Goal: Task Accomplishment & Management: Manage account settings

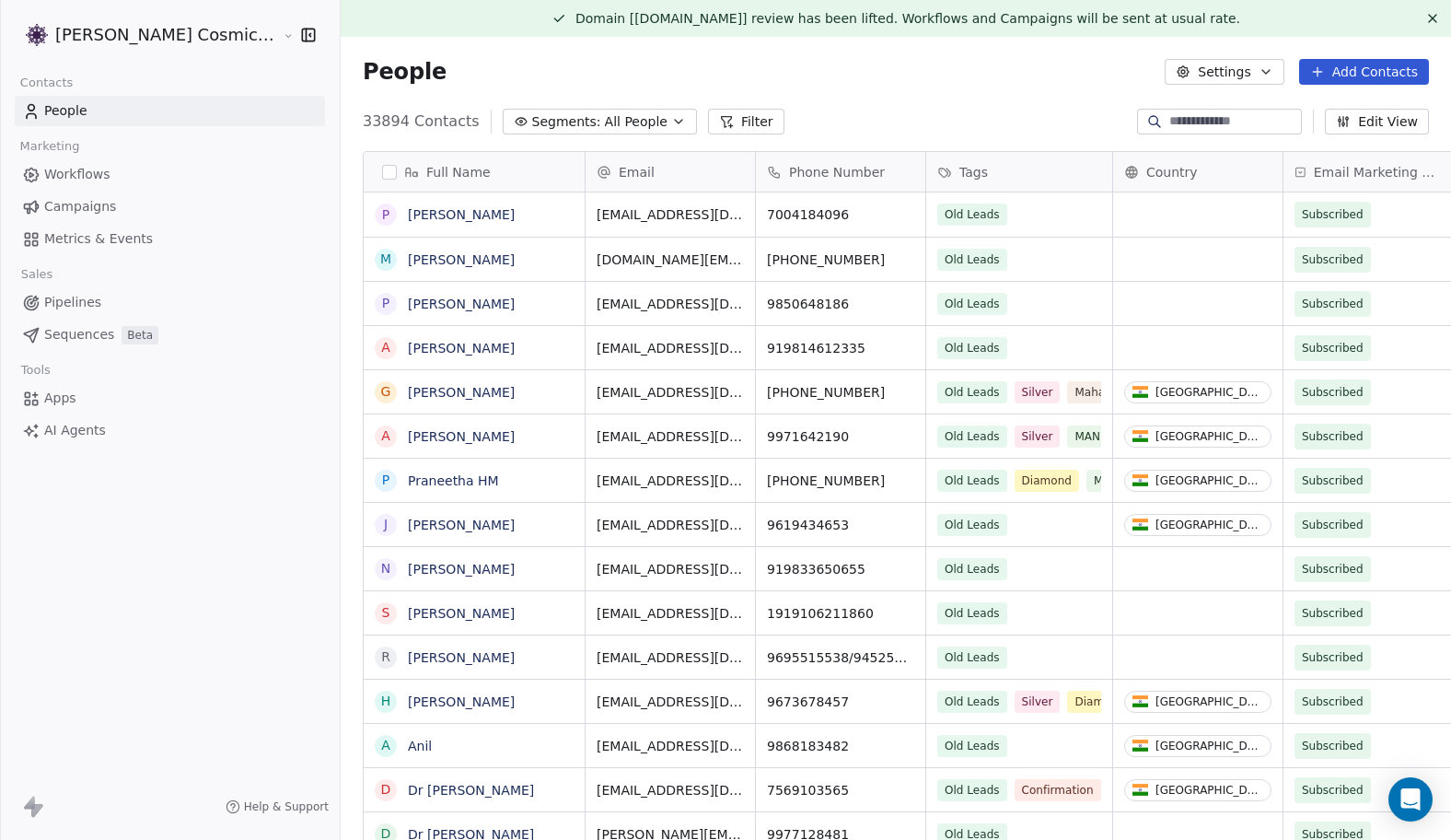
scroll to position [739, 1145]
click at [103, 207] on span "Campaigns" at bounding box center [80, 207] width 71 height 20
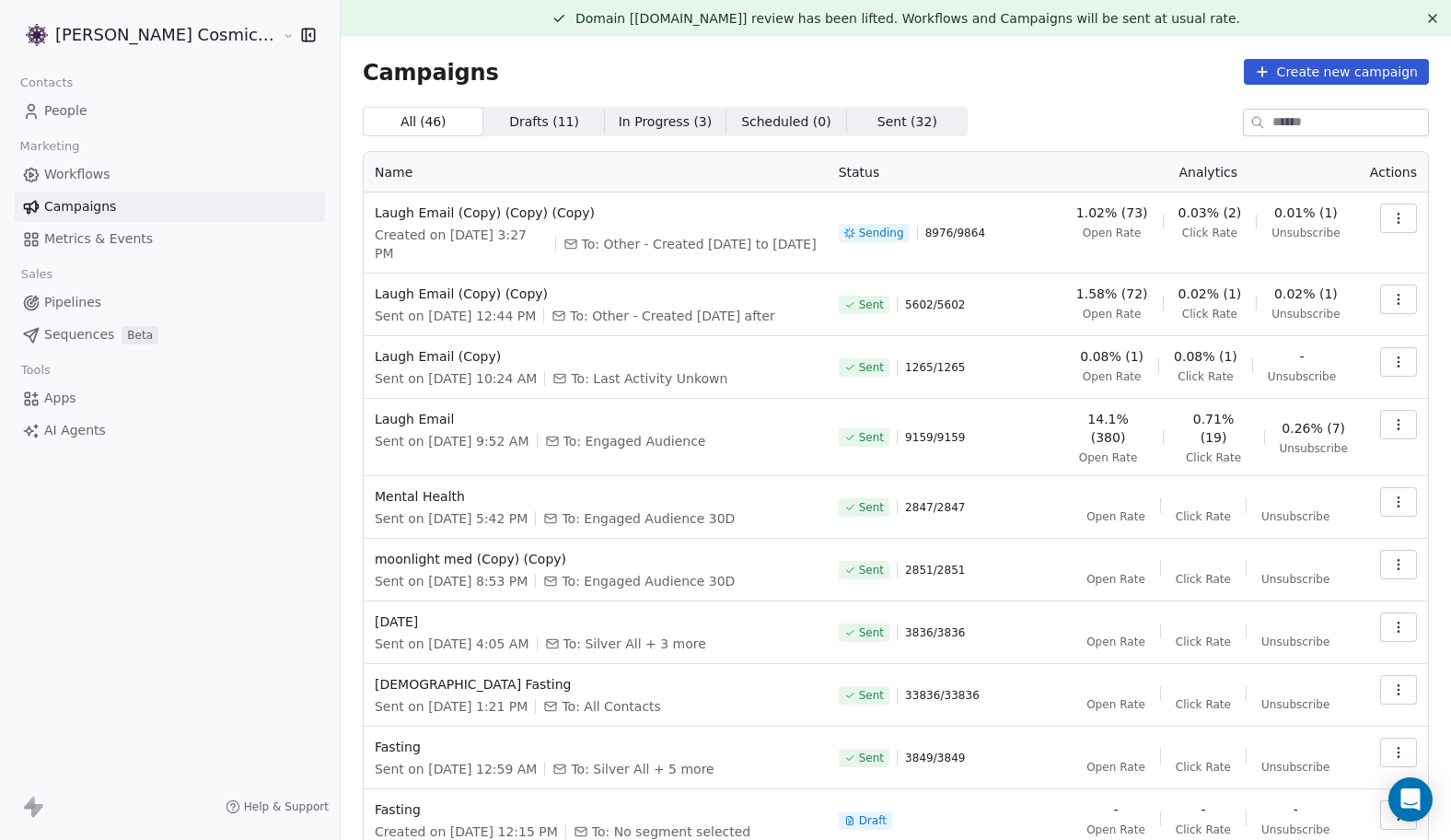
click at [1398, 218] on icon "button" at bounding box center [1397, 217] width 1 height 1
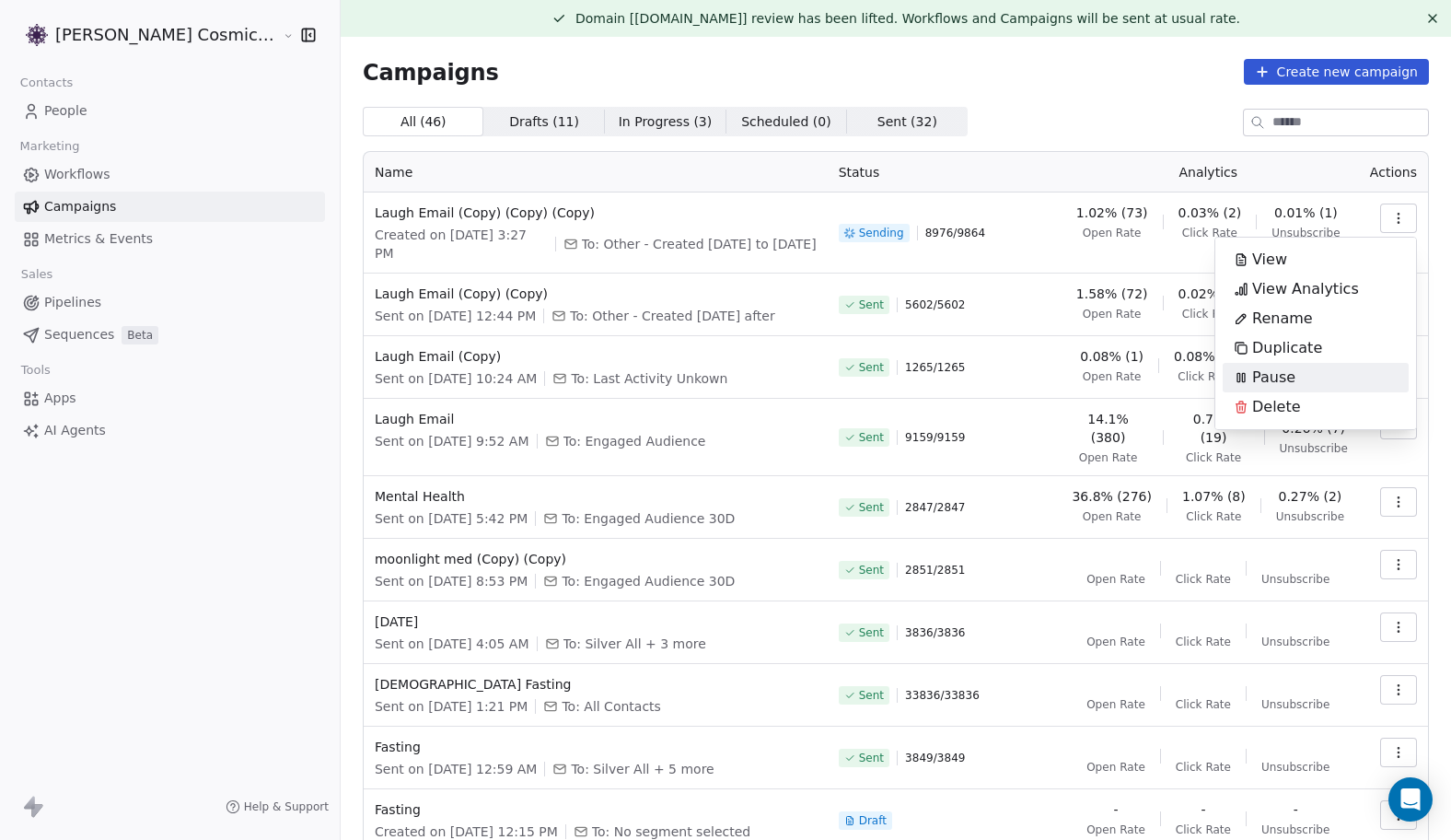
click at [1298, 374] on div "Pause" at bounding box center [1264, 377] width 84 height 29
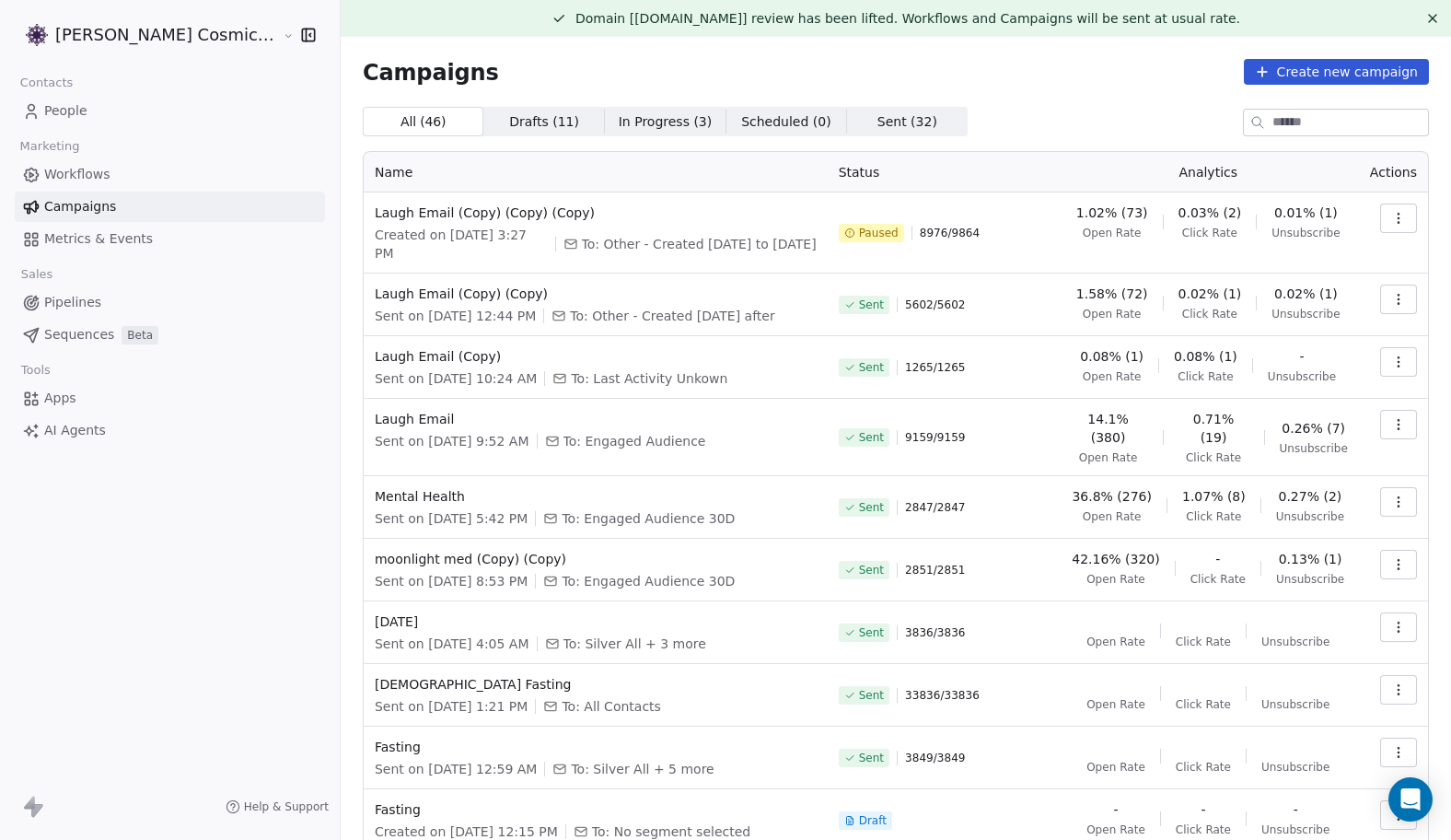
click at [1077, 109] on div "All ( 46 ) All ( 46 ) Drafts ( 11 ) Drafts ( 11 ) In Progress ( 3 ) In Progress…" at bounding box center [896, 121] width 1067 height 29
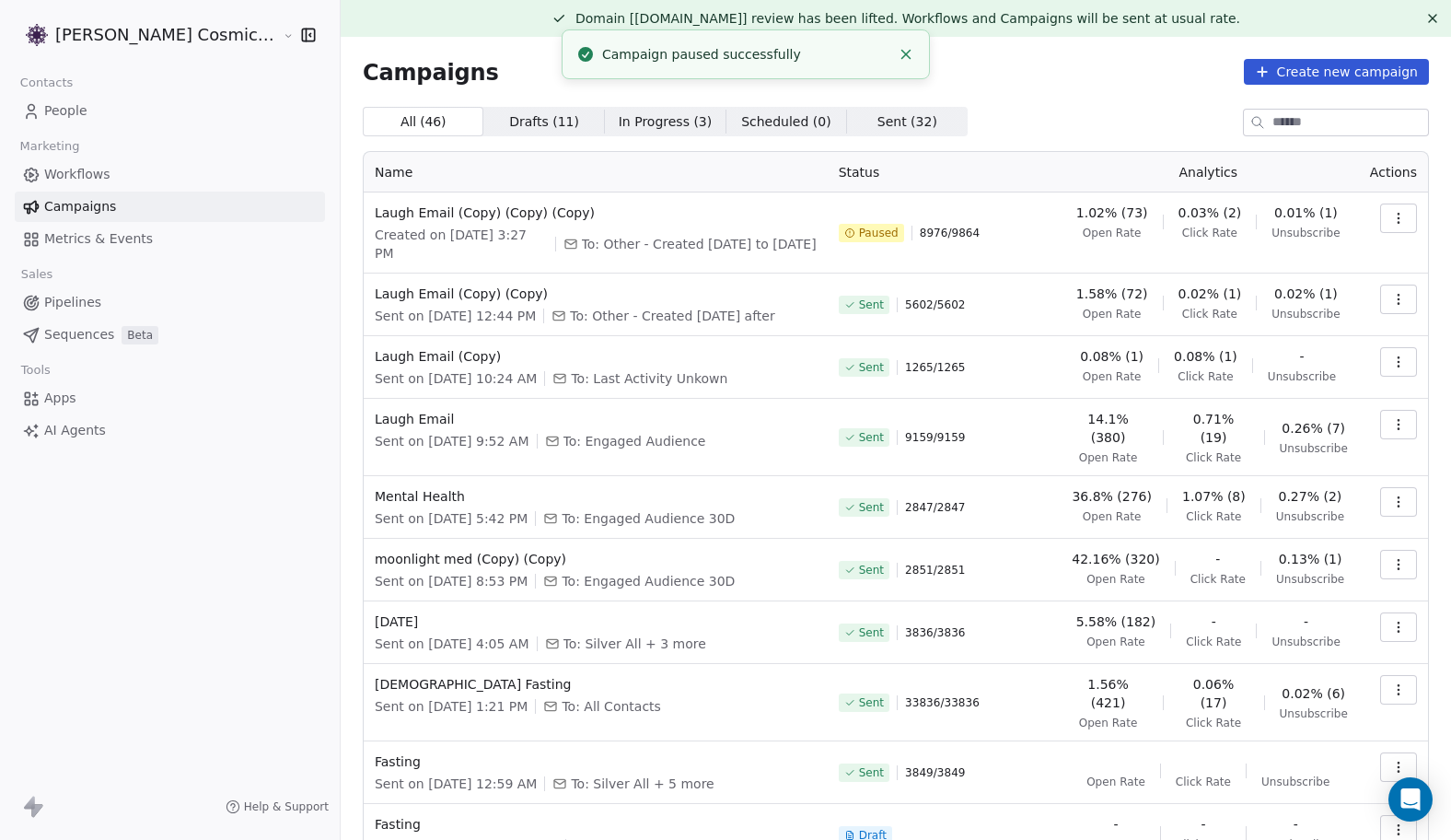
click at [905, 54] on line "Close toast" at bounding box center [906, 54] width 8 height 8
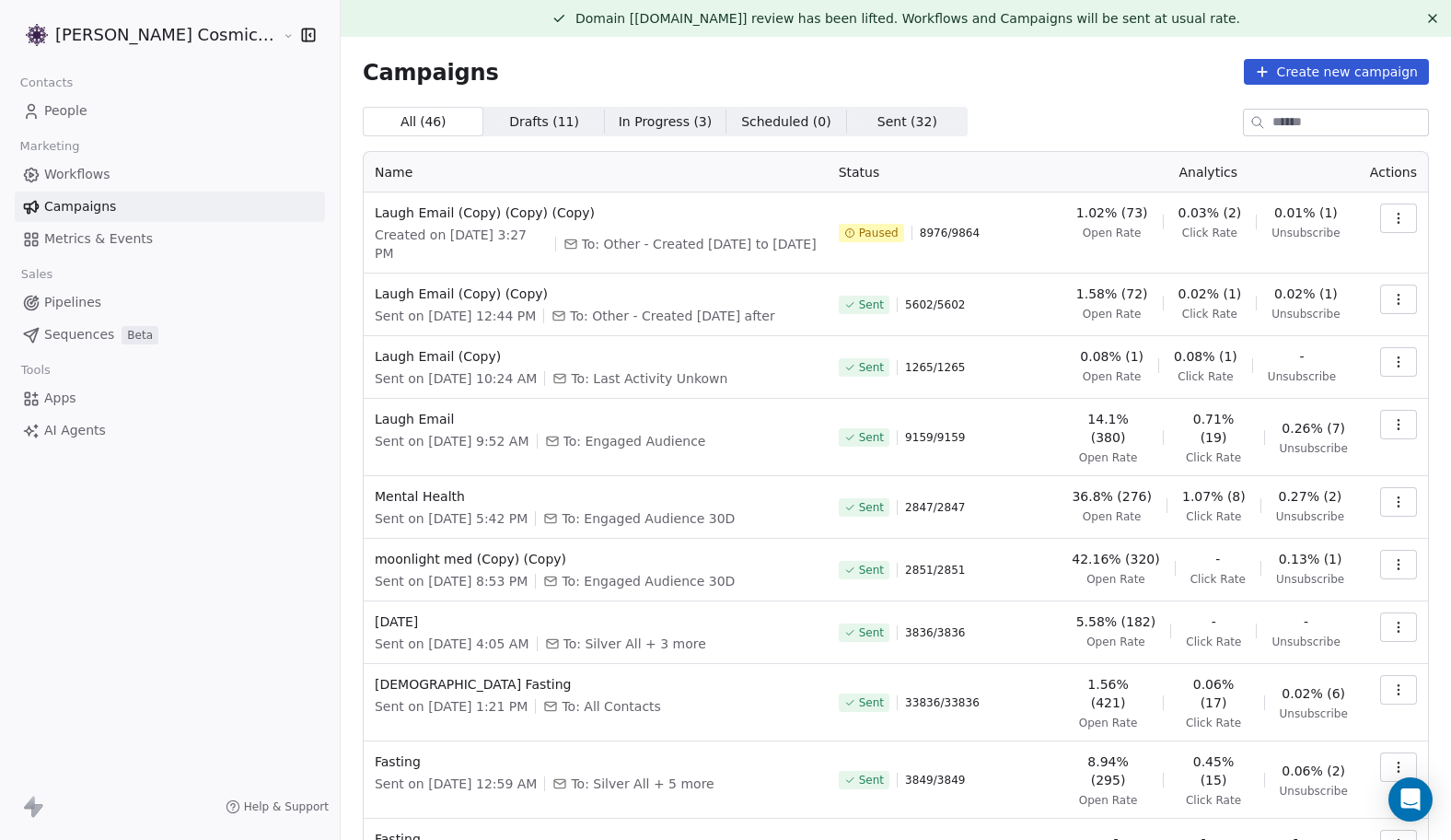
click at [1404, 217] on icon "button" at bounding box center [1398, 218] width 15 height 15
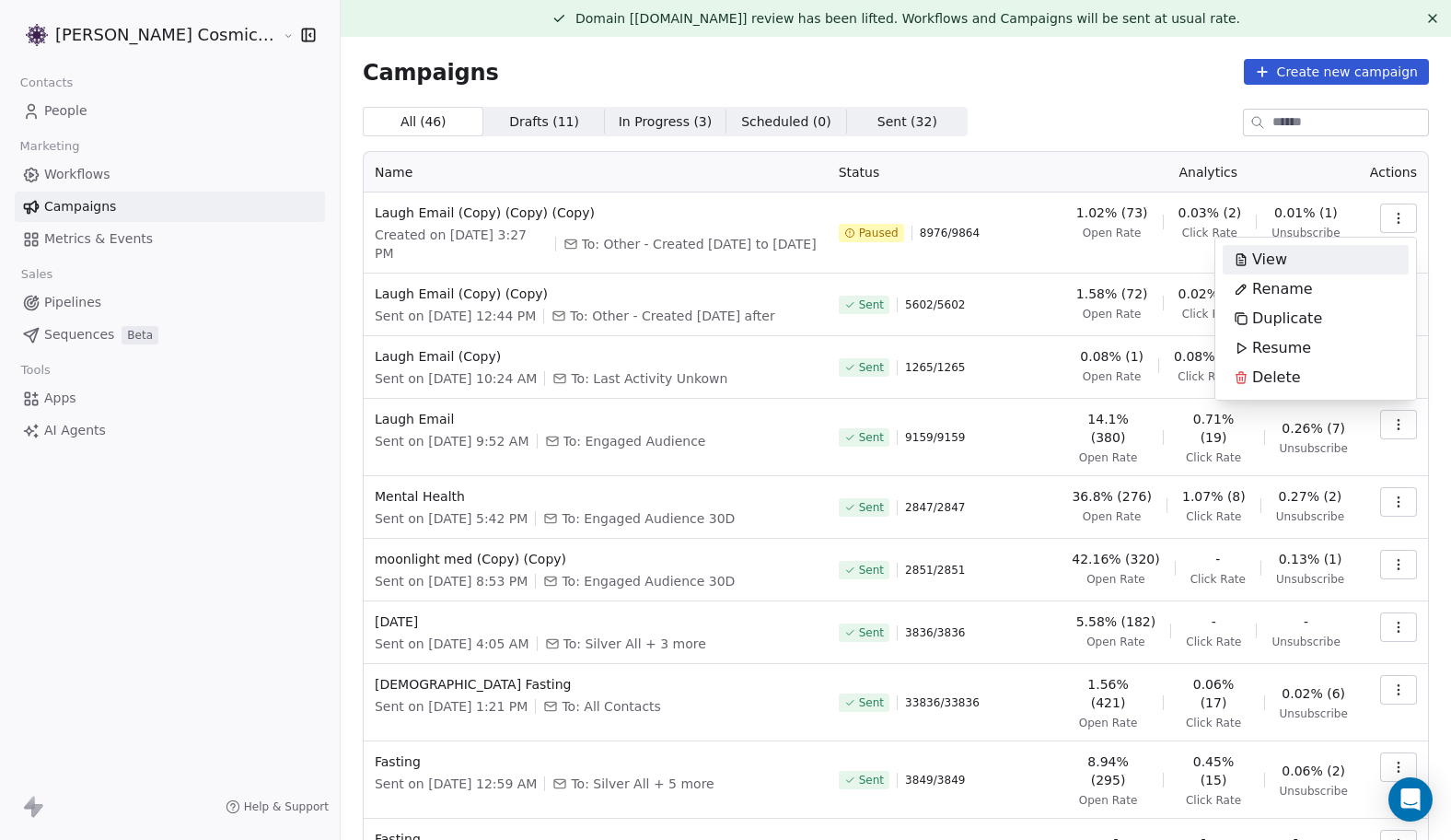
click at [1304, 257] on div "View" at bounding box center [1316, 259] width 186 height 29
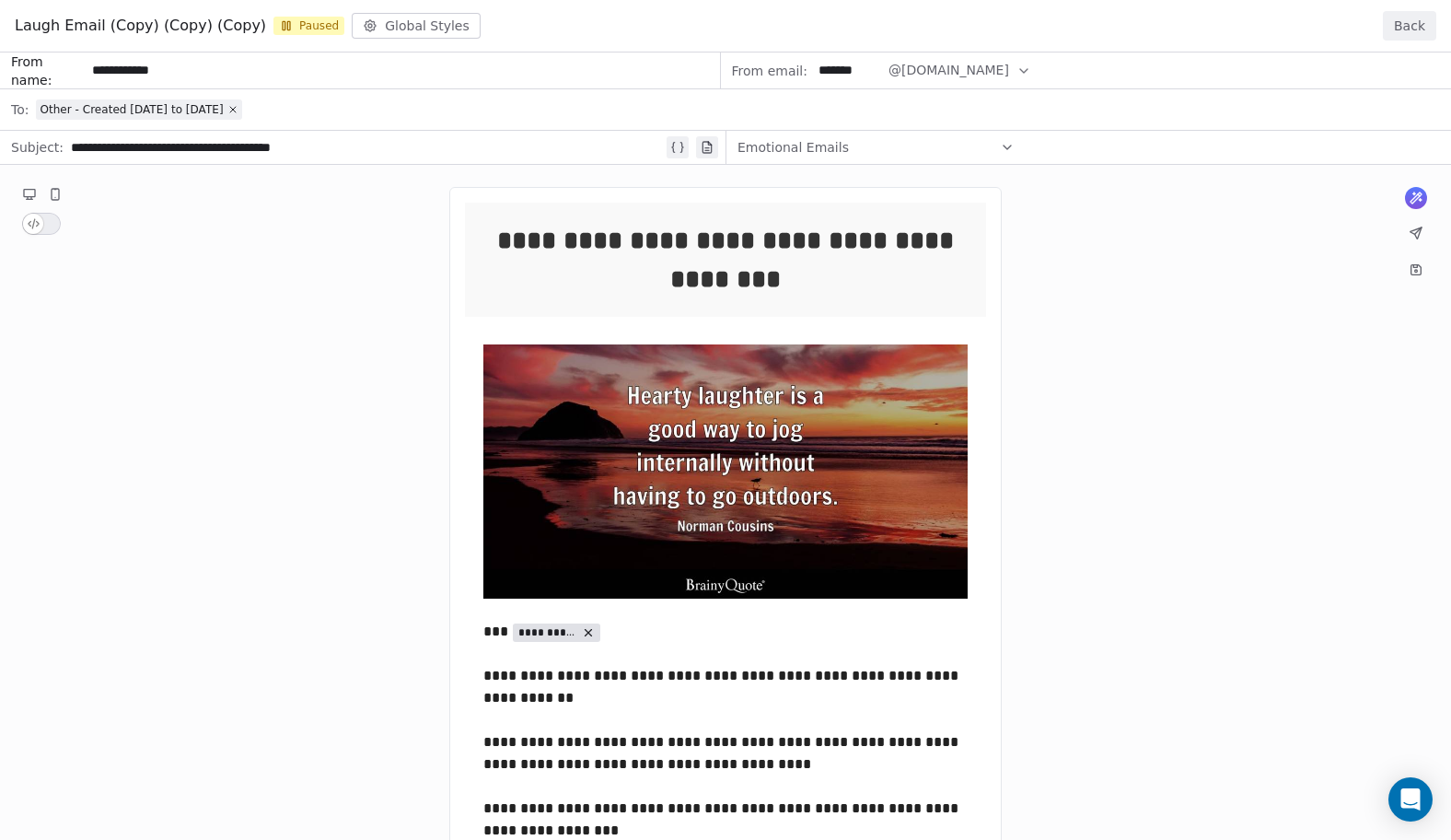
click at [1405, 26] on button "Back" at bounding box center [1410, 25] width 54 height 29
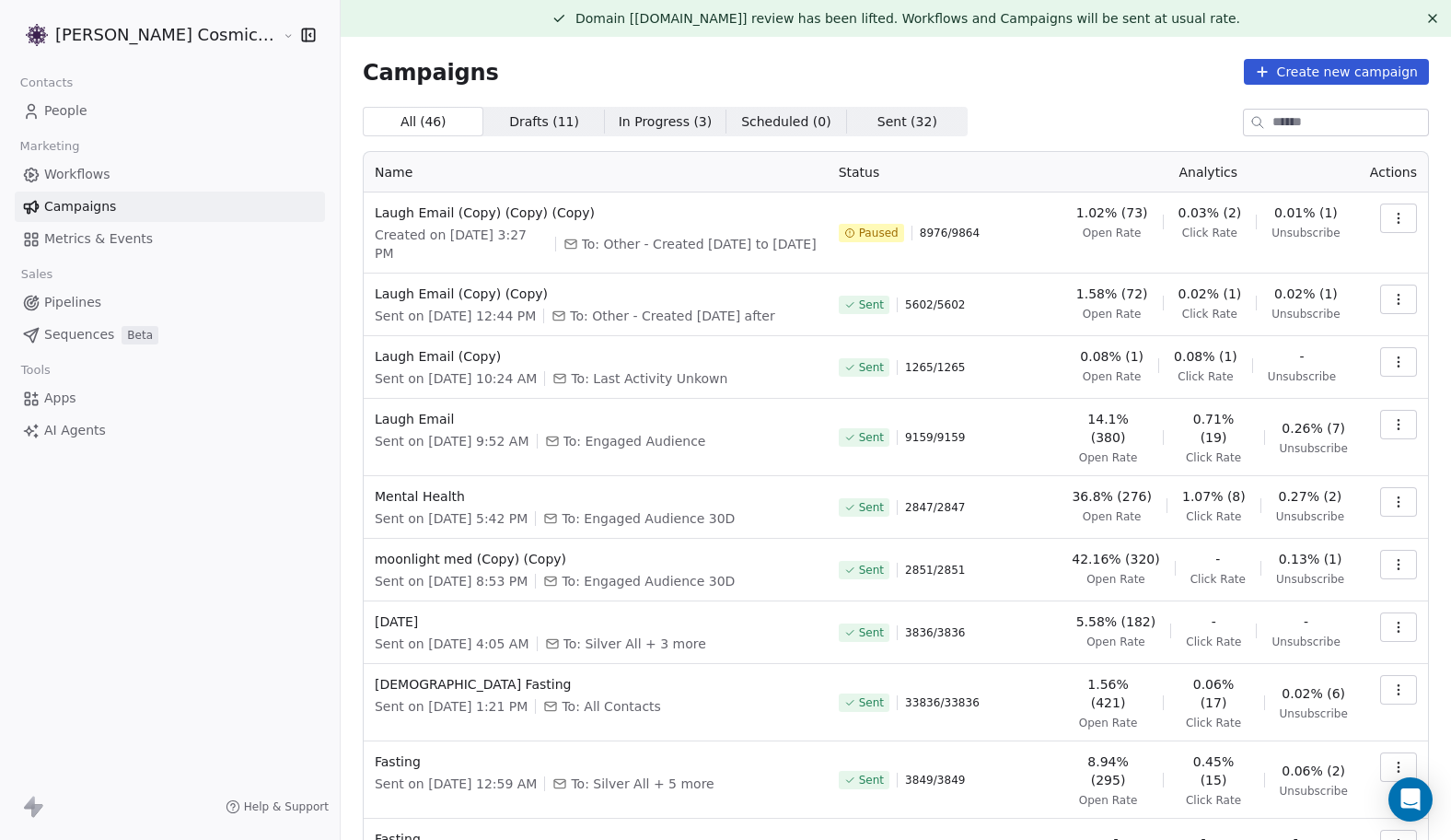
click at [1403, 216] on icon "button" at bounding box center [1398, 218] width 15 height 15
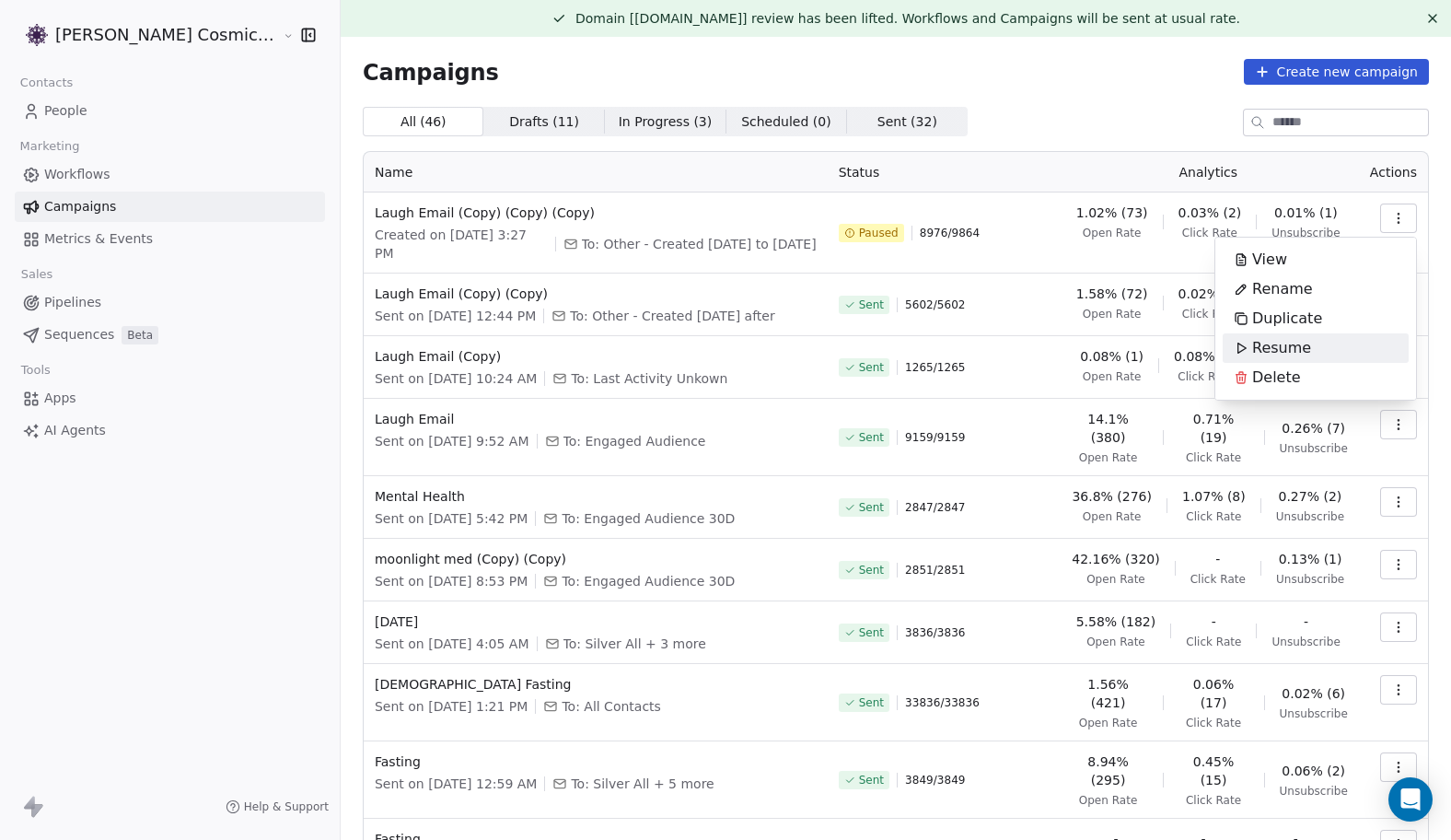
click at [1294, 340] on span "Resume" at bounding box center [1281, 349] width 59 height 23
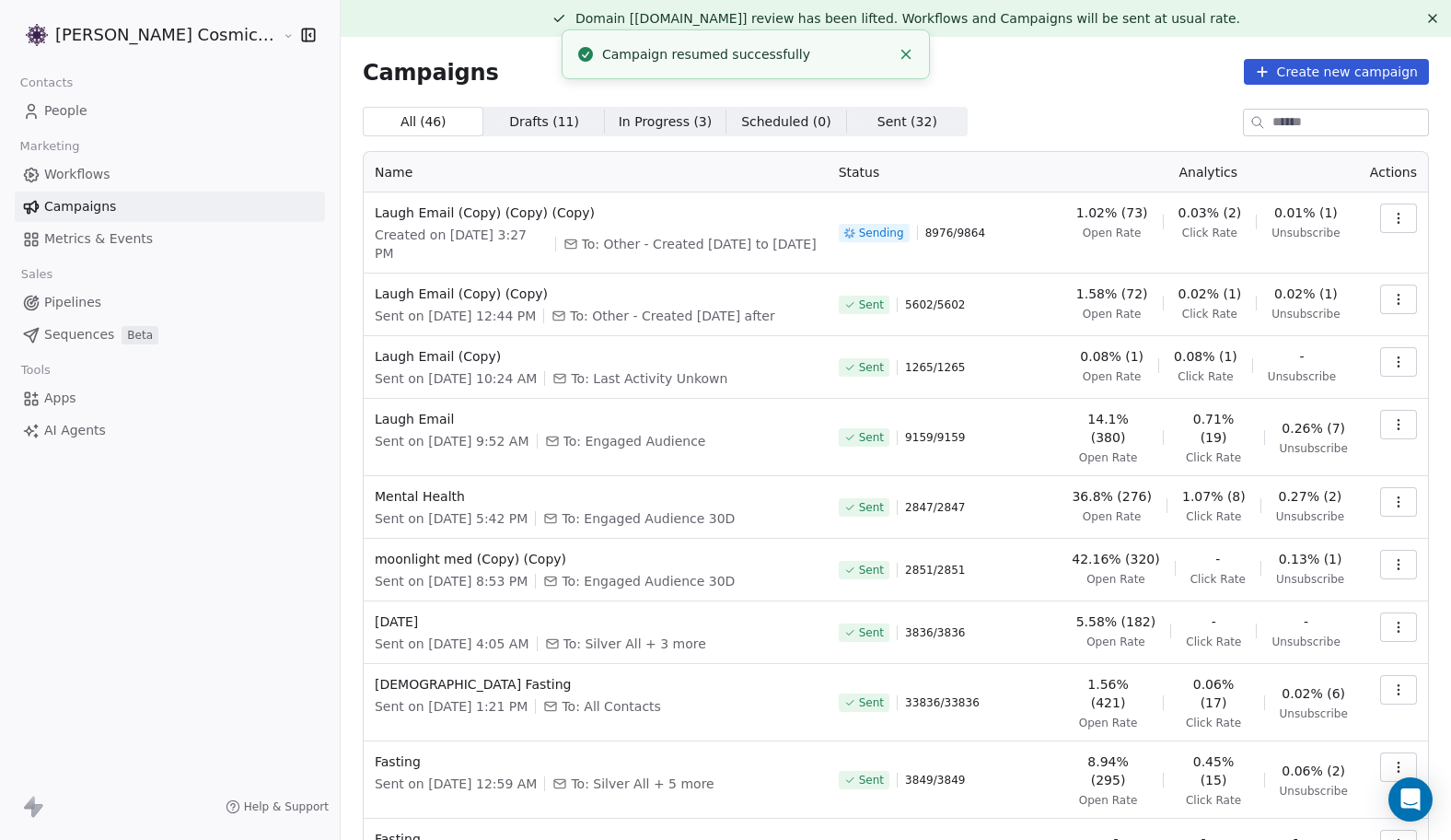
click at [1396, 215] on icon "button" at bounding box center [1398, 218] width 15 height 15
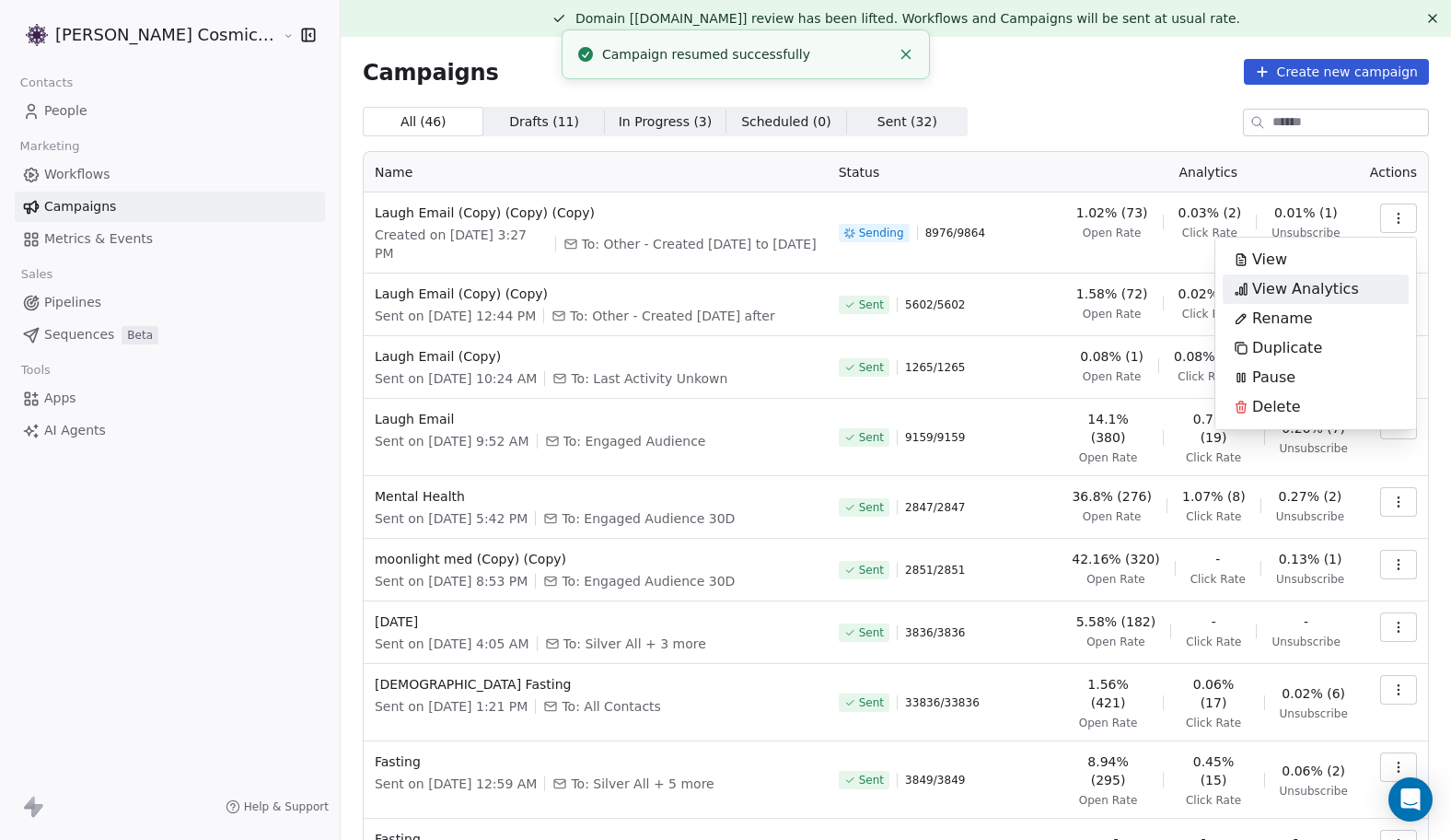
click at [1299, 288] on span "View Analytics" at bounding box center [1305, 289] width 107 height 23
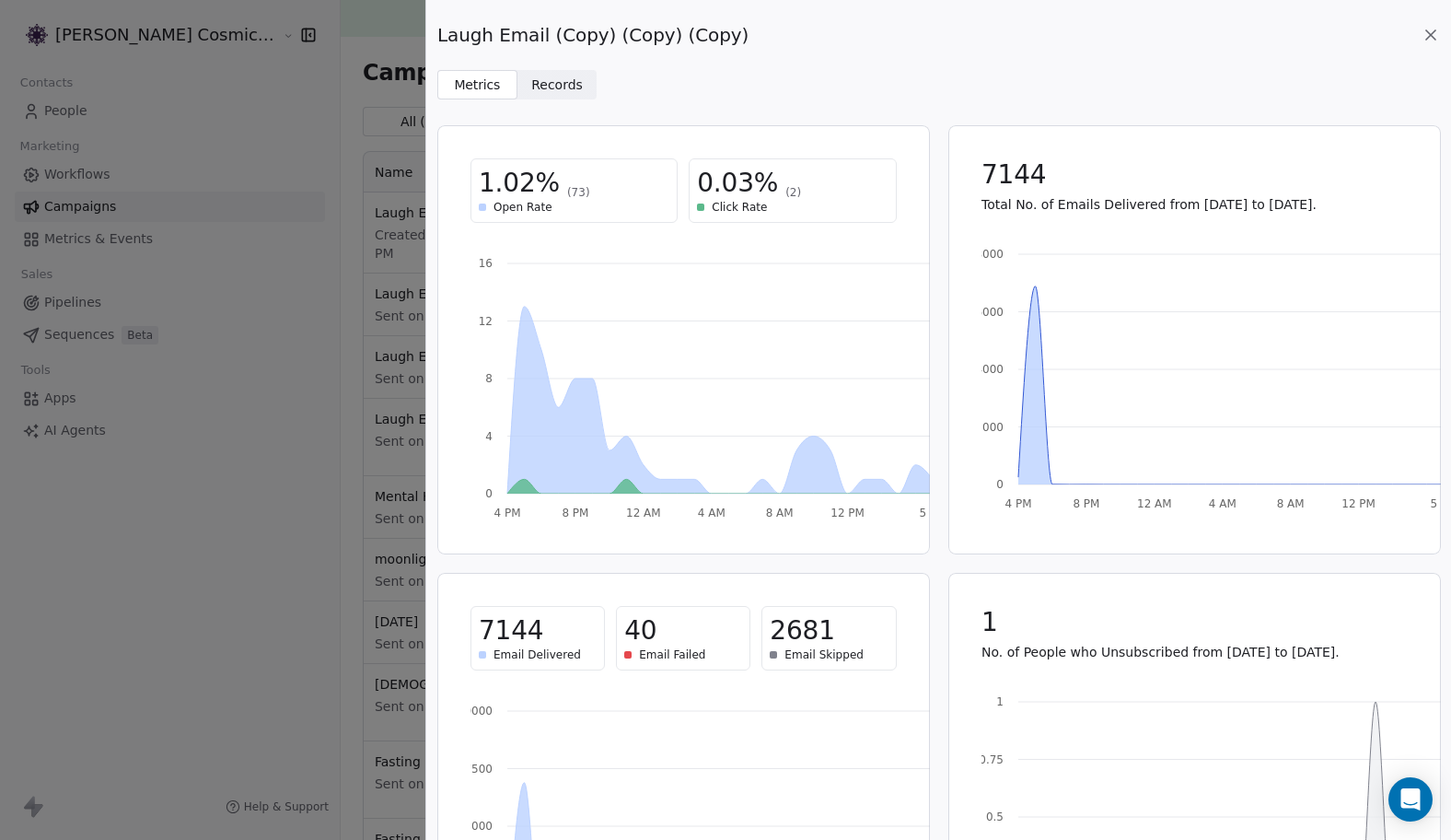
click at [539, 93] on span "Records" at bounding box center [556, 85] width 52 height 20
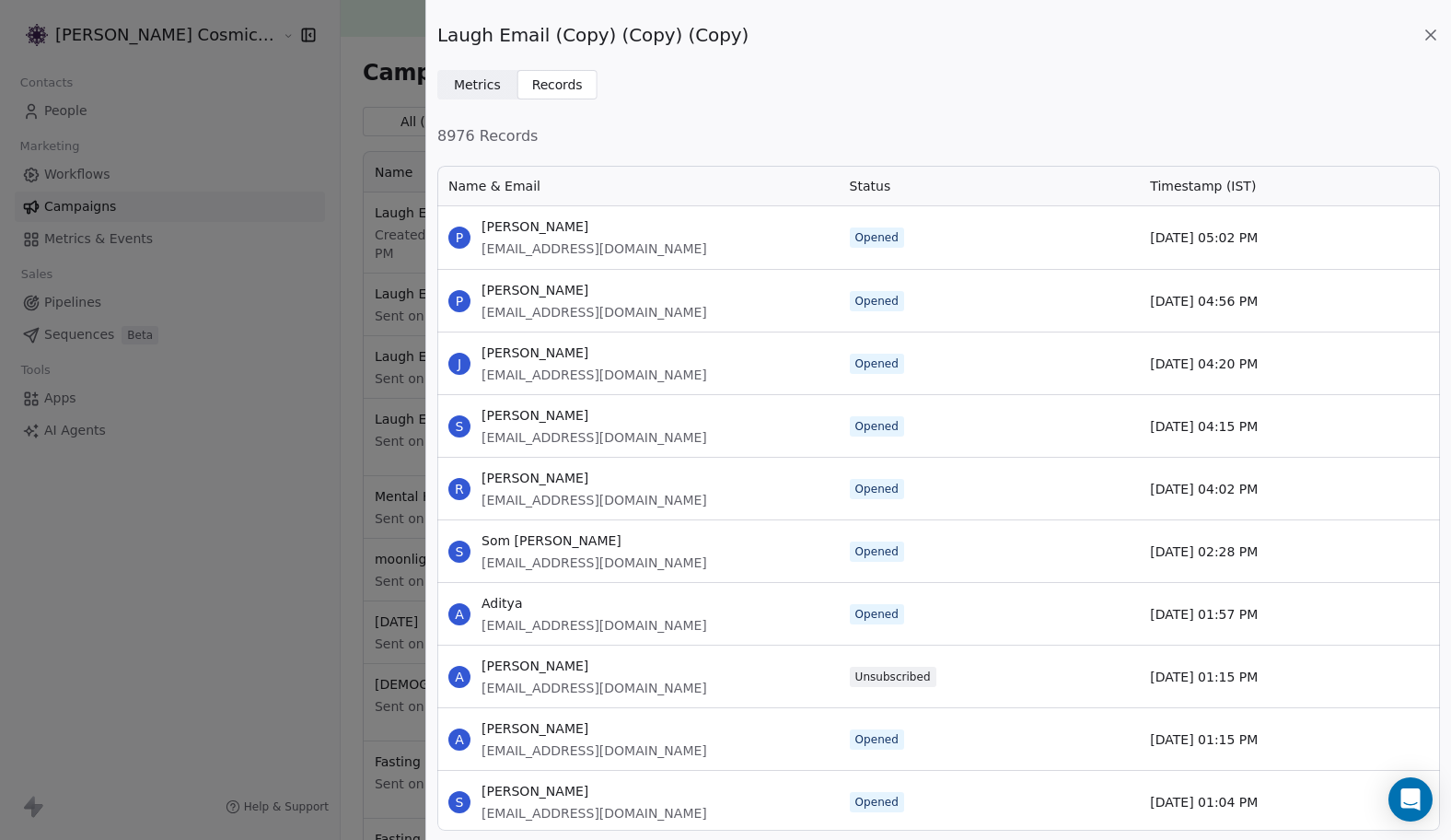
scroll to position [666, 1003]
click at [465, 90] on span "Metrics" at bounding box center [477, 85] width 47 height 20
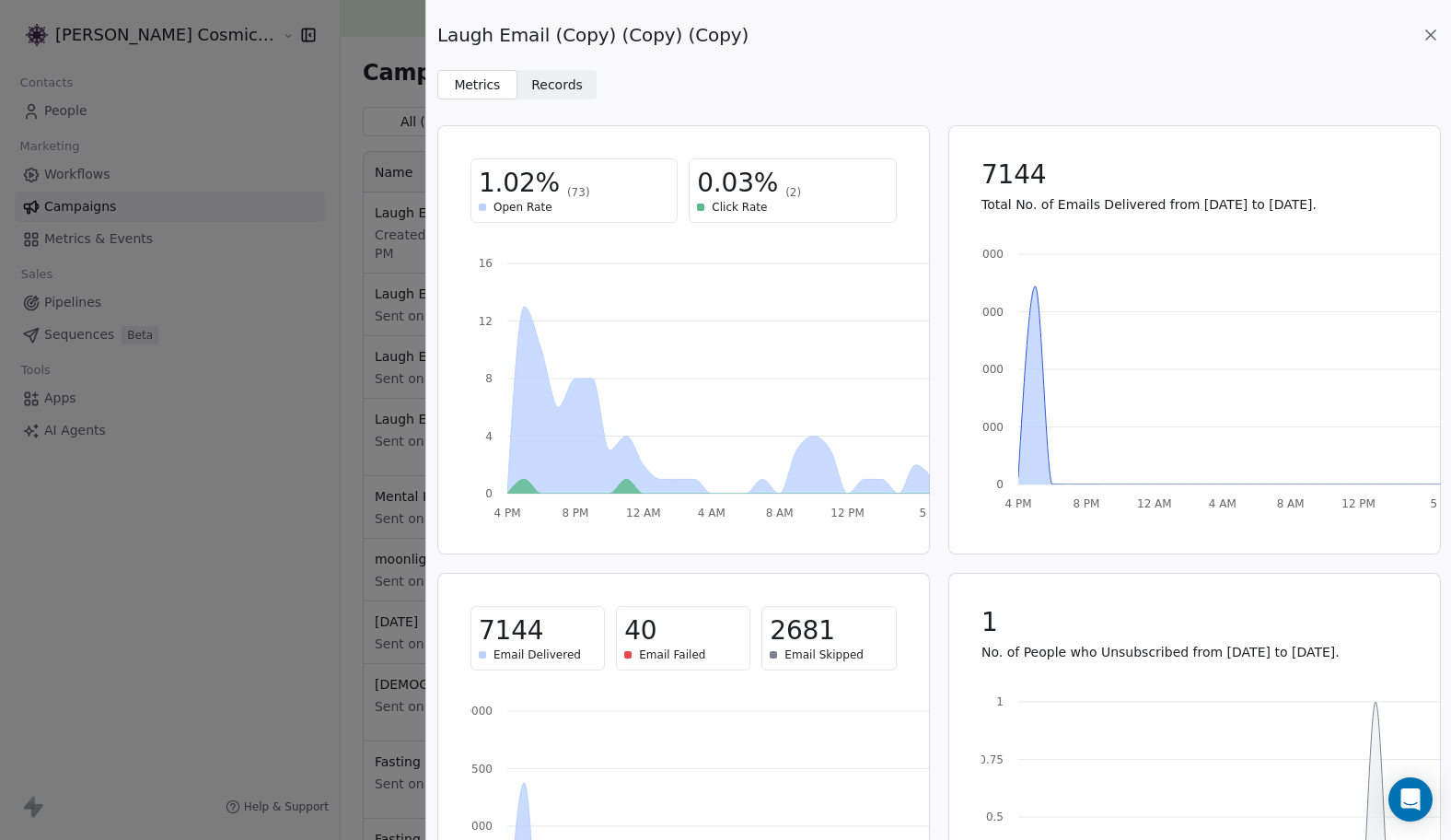
click at [1433, 31] on icon at bounding box center [1431, 35] width 9 height 9
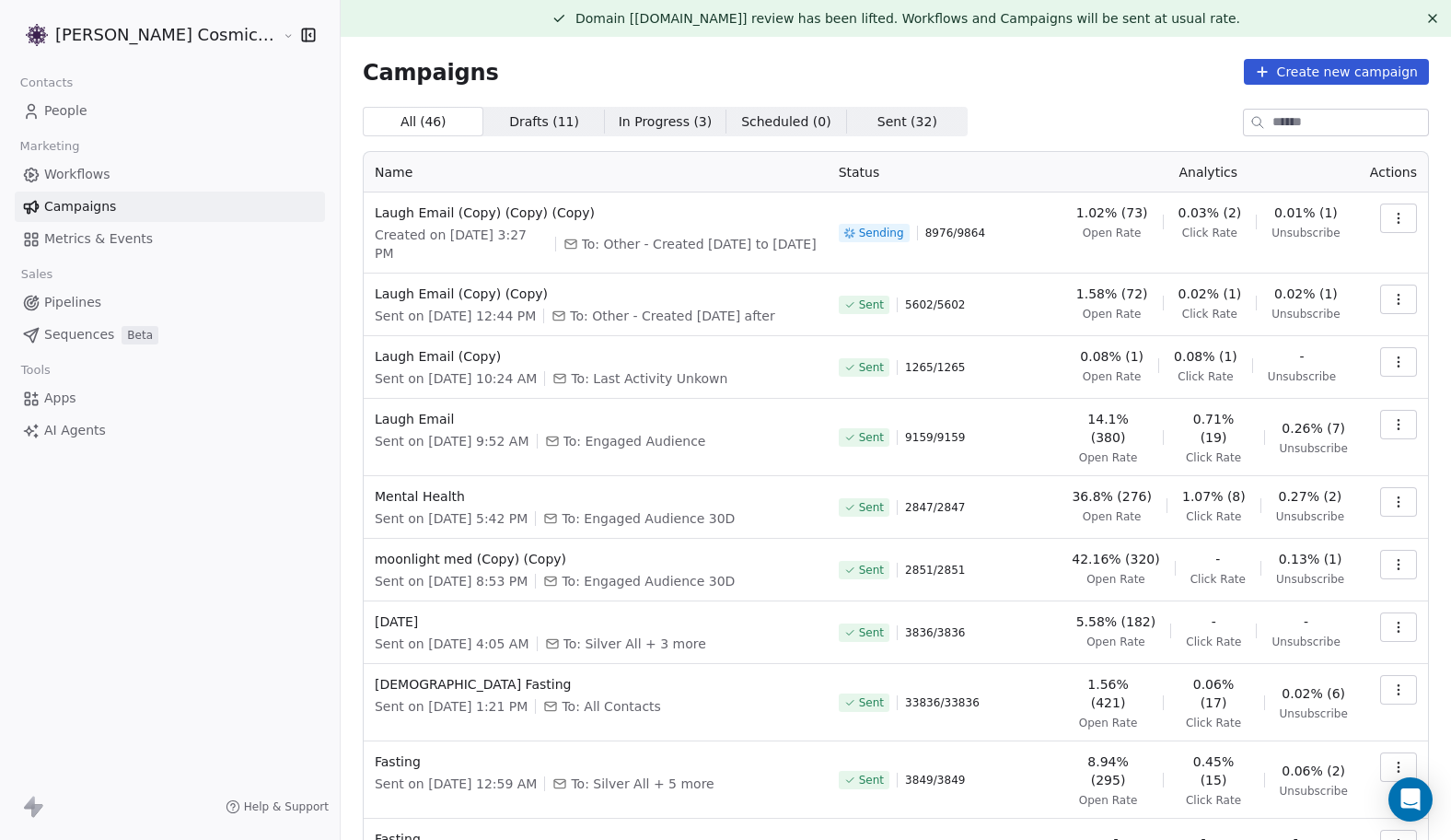
click at [1401, 216] on icon "button" at bounding box center [1398, 218] width 15 height 15
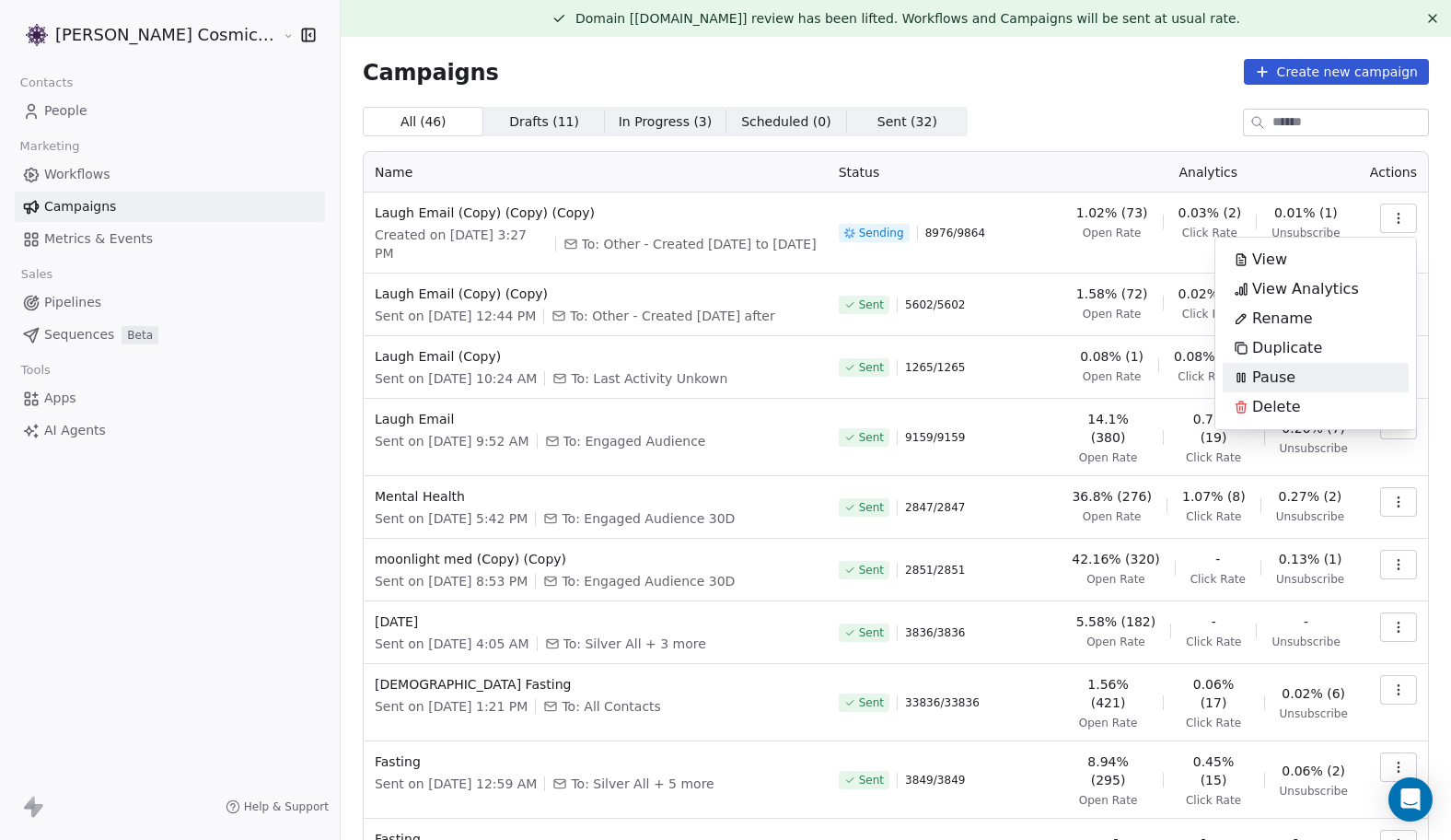
click at [1098, 114] on html "[PERSON_NAME] Cosmic Academy LLP Contacts People Marketing Workflows Campaigns …" at bounding box center [726, 420] width 1451 height 840
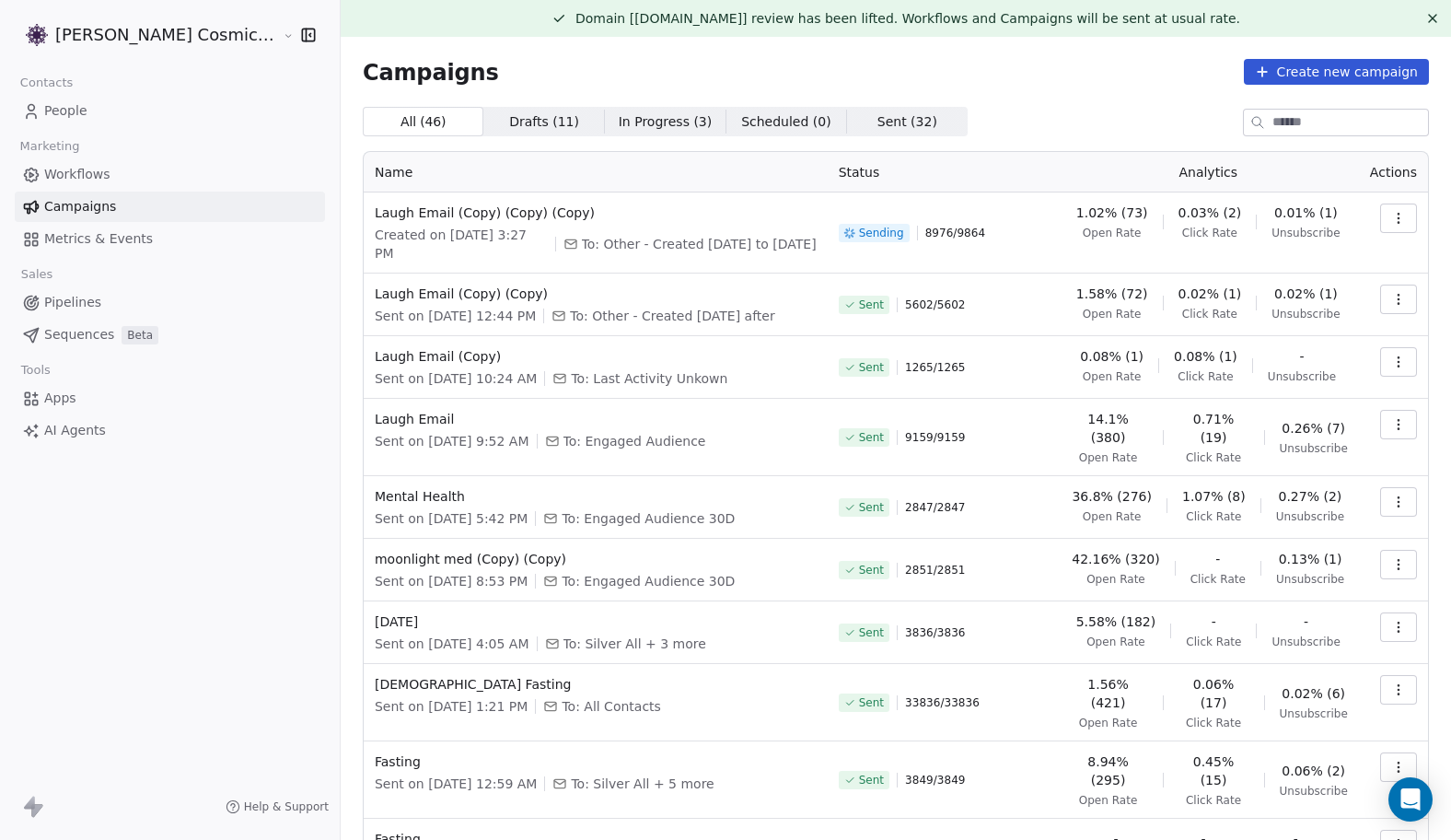
click at [1394, 220] on icon "button" at bounding box center [1398, 218] width 15 height 15
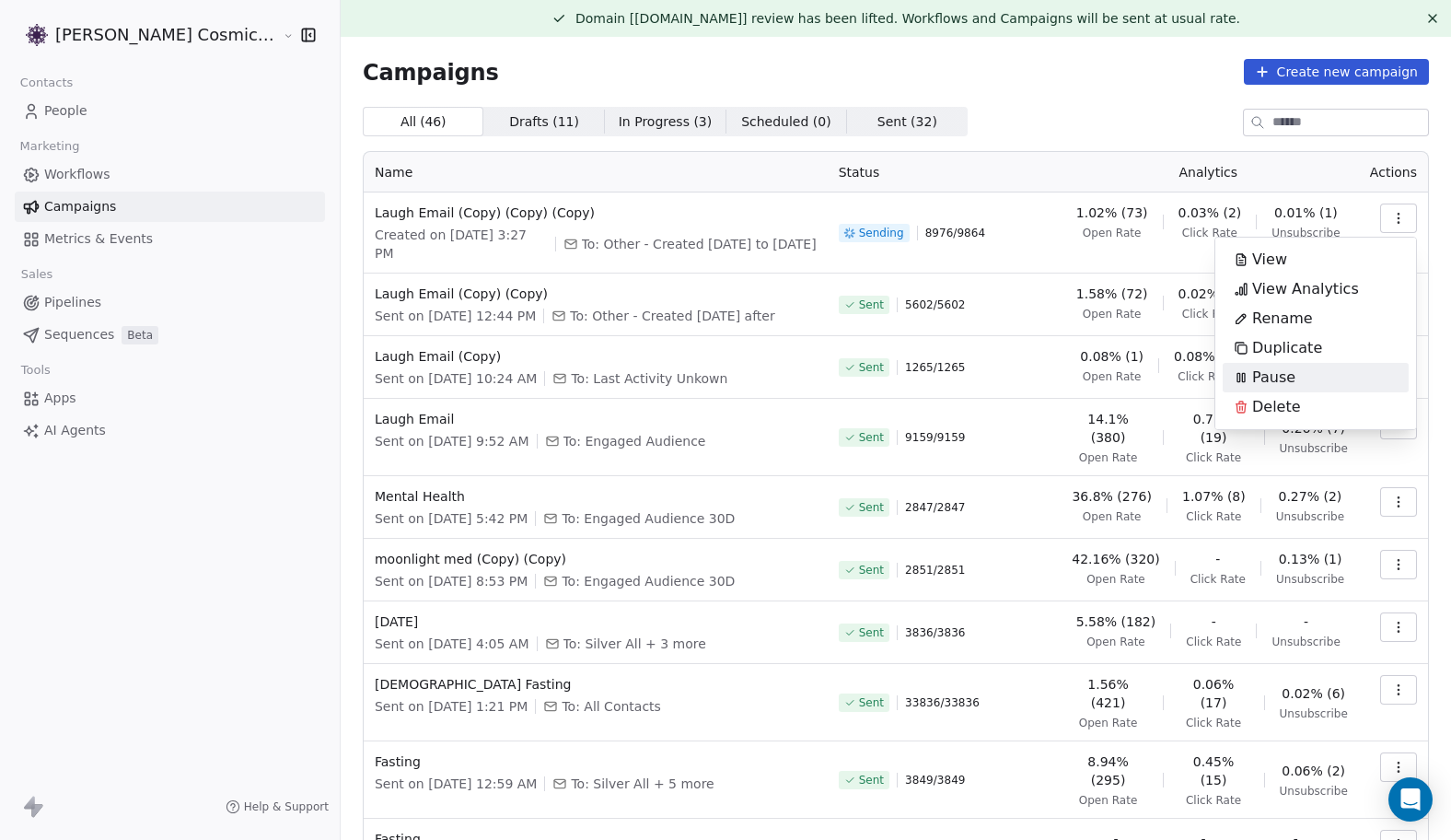
click at [1289, 374] on span "Pause" at bounding box center [1273, 378] width 43 height 23
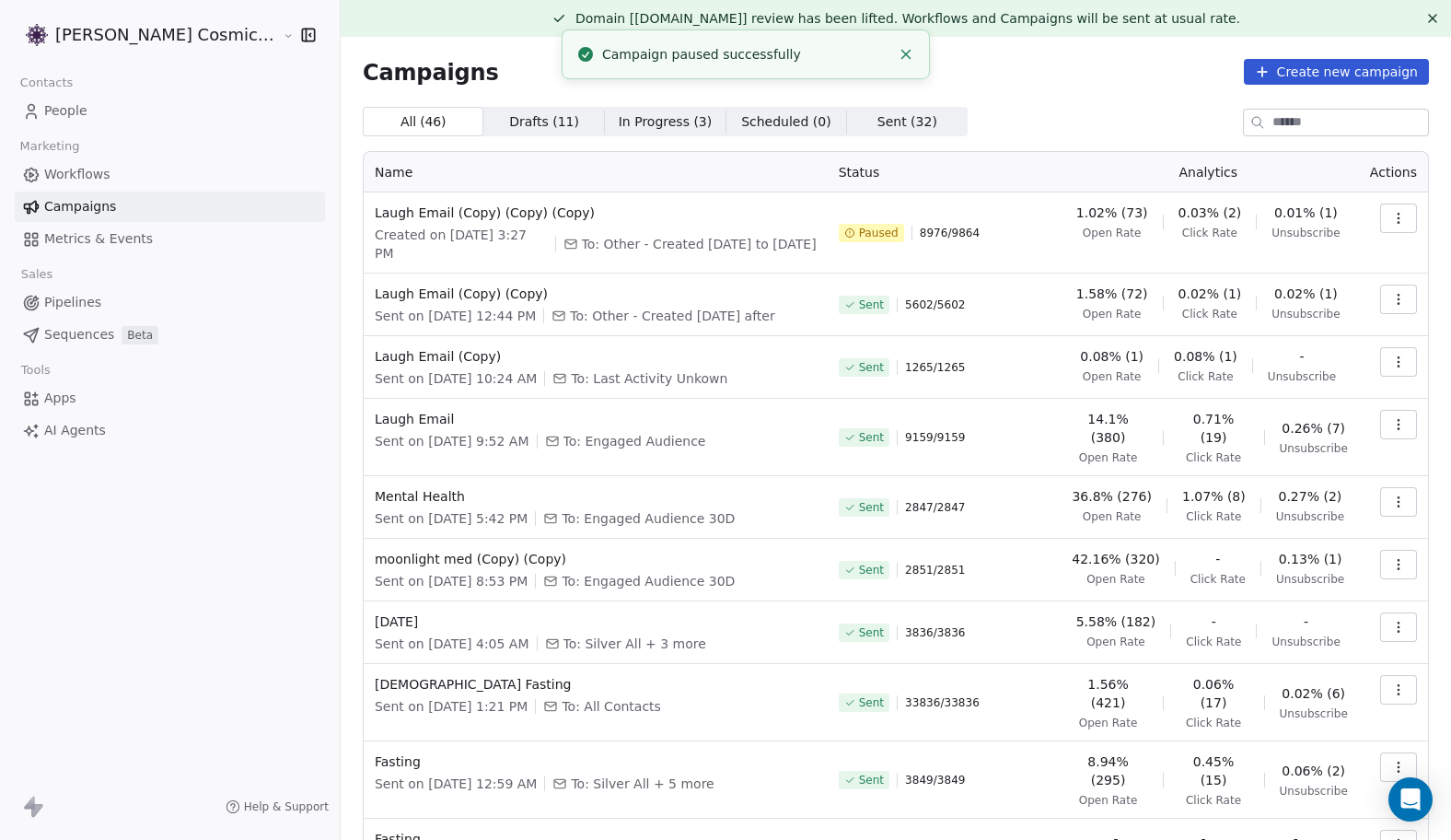
click at [1092, 148] on div "All ( 46 ) All ( 46 ) Drafts ( 11 ) Drafts ( 11 ) In Progress ( 3 ) In Progress…" at bounding box center [896, 522] width 1067 height 831
